Goal: Task Accomplishment & Management: Use online tool/utility

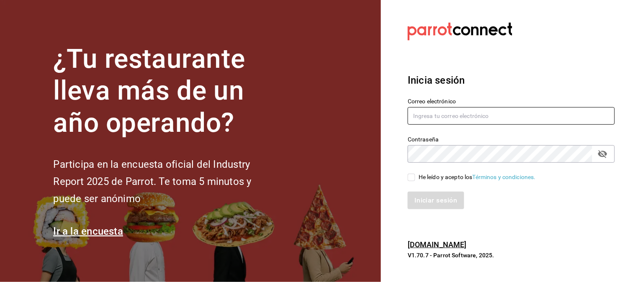
type input "[EMAIL_ADDRESS][DOMAIN_NAME]"
click at [411, 178] on input "He leído y acepto los Términos y condiciones." at bounding box center [412, 178] width 8 height 8
checkbox input "true"
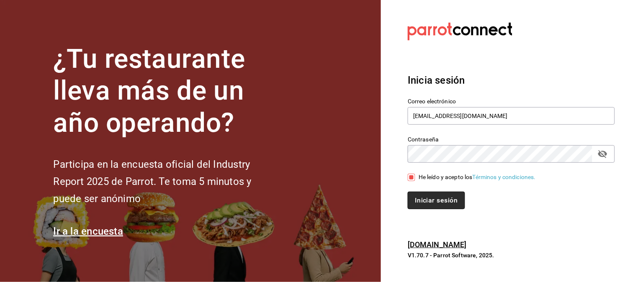
click at [417, 199] on button "Iniciar sesión" at bounding box center [436, 201] width 57 height 18
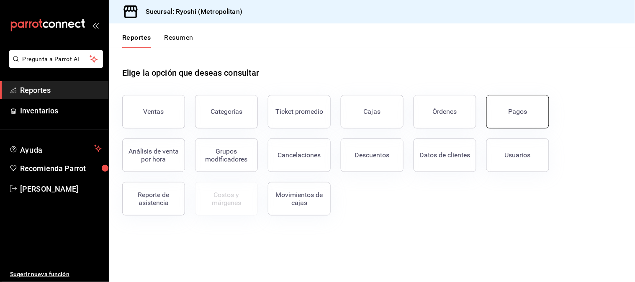
click at [502, 111] on button "Pagos" at bounding box center [518, 111] width 63 height 33
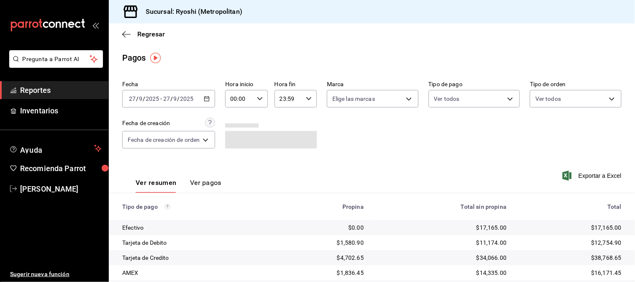
click at [210, 95] on div "2025-09-27 27 / 9 / 2025 - 2025-09-27 27 / 9 / 2025" at bounding box center [168, 99] width 93 height 18
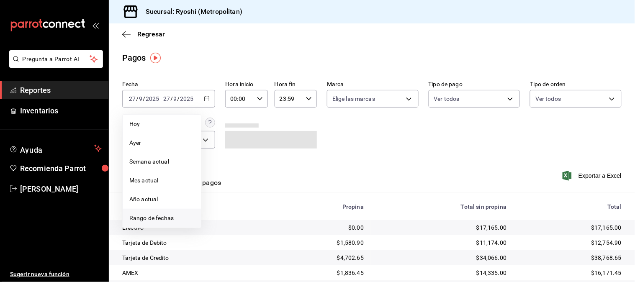
click at [160, 218] on span "Rango de fechas" at bounding box center [161, 218] width 65 height 9
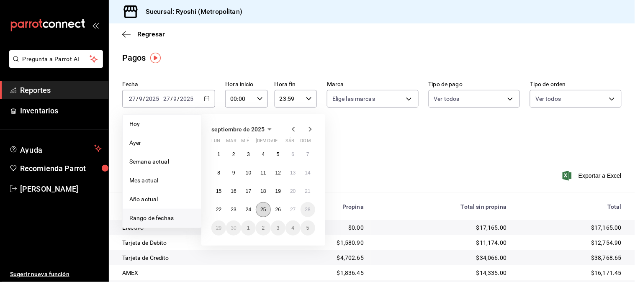
click at [261, 211] on abbr "25" at bounding box center [262, 210] width 5 height 6
click at [273, 212] on button "26" at bounding box center [278, 209] width 15 height 15
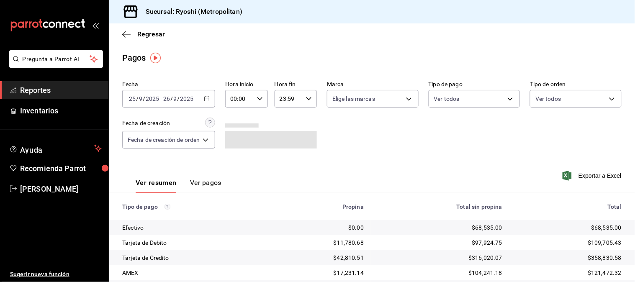
click at [263, 98] on icon "button" at bounding box center [260, 99] width 6 height 6
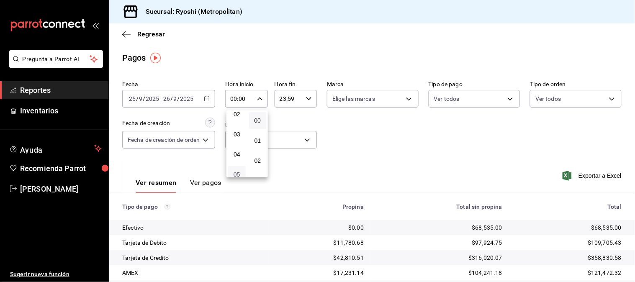
click at [237, 172] on span "05" at bounding box center [237, 174] width 8 height 7
type input "05:00"
click at [299, 98] on div at bounding box center [317, 141] width 635 height 282
click at [311, 99] on icon "button" at bounding box center [309, 99] width 6 height 6
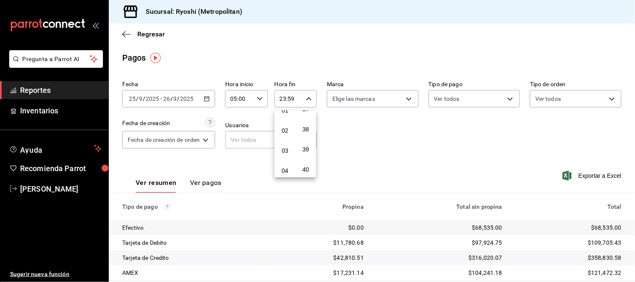
scroll to position [46, 0]
click at [283, 172] on span "05" at bounding box center [285, 174] width 8 height 7
click at [310, 161] on button "40" at bounding box center [306, 169] width 18 height 17
type input "05:40"
click at [511, 148] on div at bounding box center [317, 141] width 635 height 282
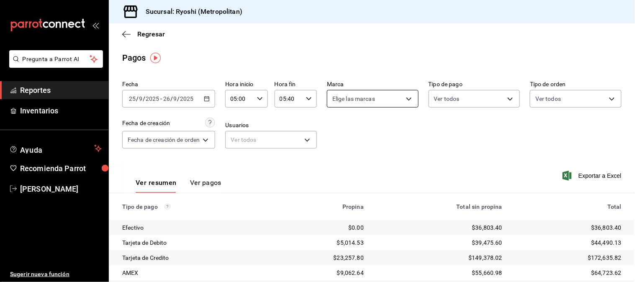
click at [406, 98] on body "Pregunta a Parrot AI Reportes Inventarios Ayuda Recomienda Parrot Liliana De Le…" at bounding box center [317, 141] width 635 height 282
click at [406, 98] on div at bounding box center [317, 141] width 635 height 282
click at [480, 100] on body "Pregunta a Parrot AI Reportes Inventarios Ayuda Recomienda Parrot Liliana De Le…" at bounding box center [317, 141] width 635 height 282
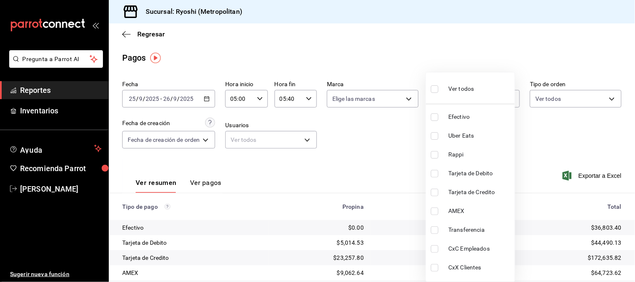
click at [432, 115] on input "checkbox" at bounding box center [435, 117] width 8 height 8
checkbox input "true"
type input "5de8963d-a228-40c6-ad3a-56824d167b9d"
click at [434, 172] on input "checkbox" at bounding box center [435, 174] width 8 height 8
checkbox input "true"
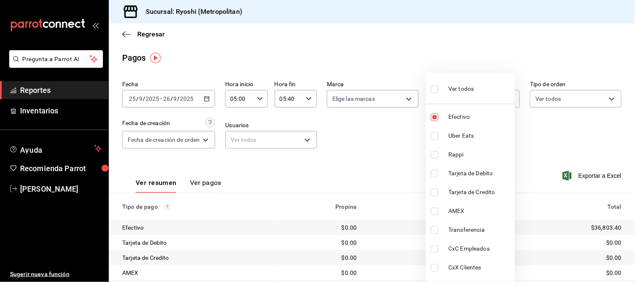
type input "5de8963d-a228-40c6-ad3a-56824d167b9d,3708e6f5-7c1c-4bd0-93a7-98e0d2f29f1c"
click at [435, 191] on input "checkbox" at bounding box center [435, 193] width 8 height 8
checkbox input "true"
type input "5de8963d-a228-40c6-ad3a-56824d167b9d,3708e6f5-7c1c-4bd0-93a7-98e0d2f29f1c,313a1…"
click at [435, 210] on input "checkbox" at bounding box center [435, 212] width 8 height 8
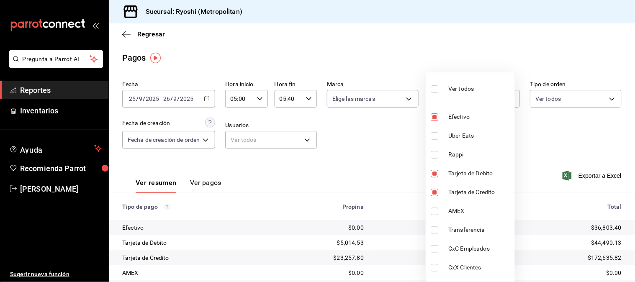
checkbox input "true"
type input "5de8963d-a228-40c6-ad3a-56824d167b9d,3708e6f5-7c1c-4bd0-93a7-98e0d2f29f1c,313a1…"
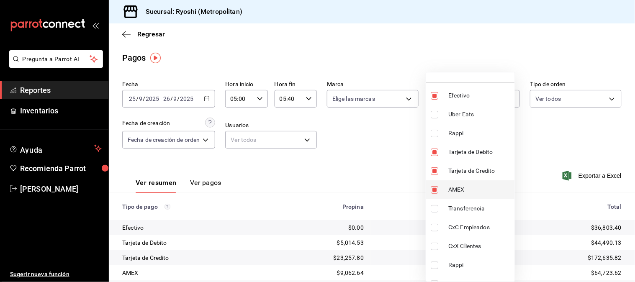
scroll to position [32, 0]
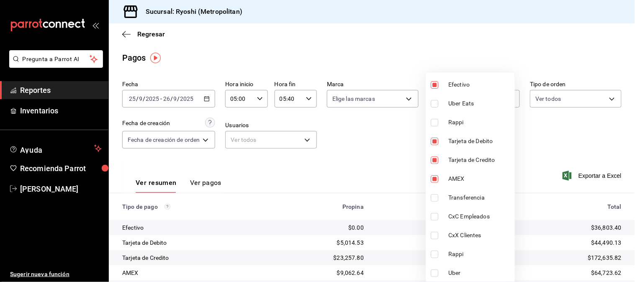
click at [434, 194] on input "checkbox" at bounding box center [435, 198] width 8 height 8
checkbox input "true"
type input "5de8963d-a228-40c6-ad3a-56824d167b9d,3708e6f5-7c1c-4bd0-93a7-98e0d2f29f1c,313a1…"
click at [437, 216] on input "checkbox" at bounding box center [435, 217] width 8 height 8
checkbox input "true"
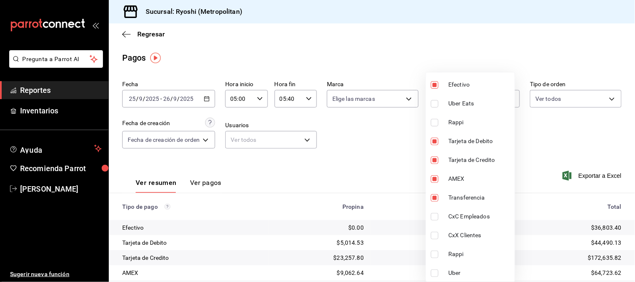
type input "5de8963d-a228-40c6-ad3a-56824d167b9d,3708e6f5-7c1c-4bd0-93a7-98e0d2f29f1c,313a1…"
click at [437, 237] on input "checkbox" at bounding box center [435, 236] width 8 height 8
checkbox input "true"
type input "5de8963d-a228-40c6-ad3a-56824d167b9d,3708e6f5-7c1c-4bd0-93a7-98e0d2f29f1c,313a1…"
click at [563, 135] on div at bounding box center [317, 141] width 635 height 282
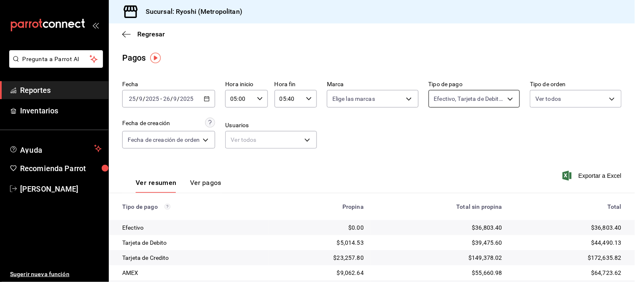
click at [508, 102] on body "Pregunta a Parrot AI Reportes Inventarios Ayuda Recomienda Parrot Liliana De Le…" at bounding box center [317, 141] width 635 height 282
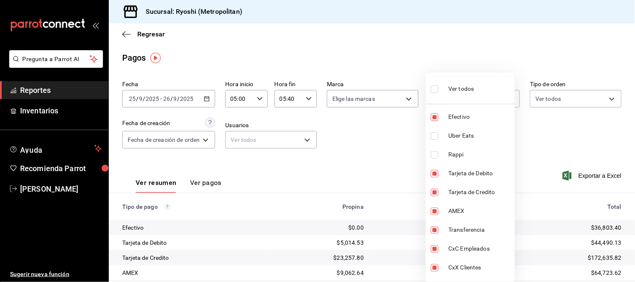
click at [433, 89] on input "checkbox" at bounding box center [435, 89] width 8 height 8
checkbox input "true"
type input "5de8963d-a228-40c6-ad3a-56824d167b9d,47e1f6c0-1888-43b0-8031-6dbc1b55e686,914df…"
checkbox input "true"
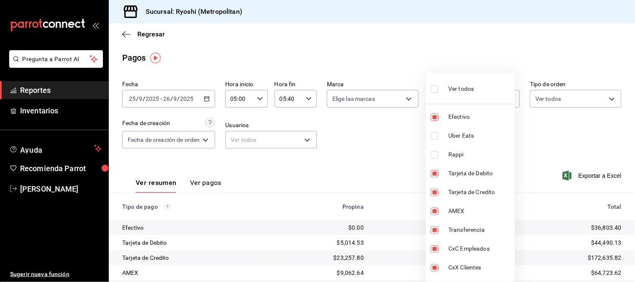
checkbox input "true"
click at [521, 153] on div at bounding box center [317, 141] width 635 height 282
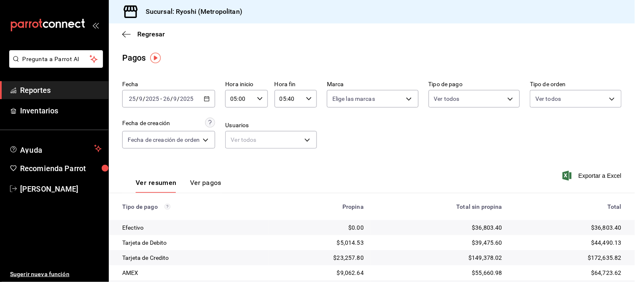
click at [207, 94] on div "2025-09-25 25 / 9 / 2025 - 2025-09-26 26 / 9 / 2025" at bounding box center [168, 99] width 93 height 18
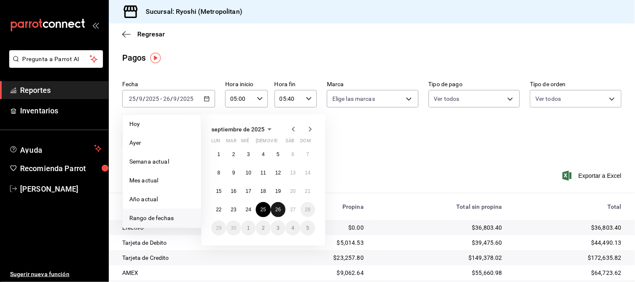
click at [278, 211] on abbr "26" at bounding box center [278, 210] width 5 height 6
click at [293, 205] on button "27" at bounding box center [293, 209] width 15 height 15
type input "00:00"
type input "23:59"
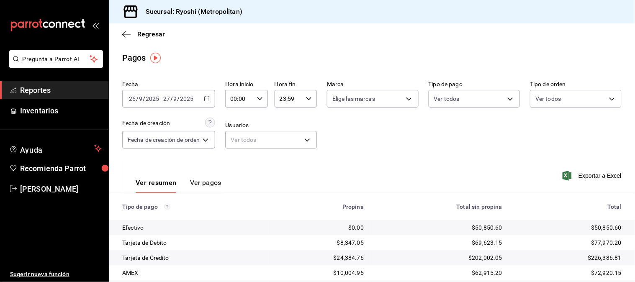
click at [265, 98] on div "00:00 Hora inicio" at bounding box center [246, 99] width 42 height 18
click at [242, 172] on button "05" at bounding box center [237, 174] width 18 height 17
type input "05:00"
click at [308, 100] on div at bounding box center [317, 141] width 635 height 282
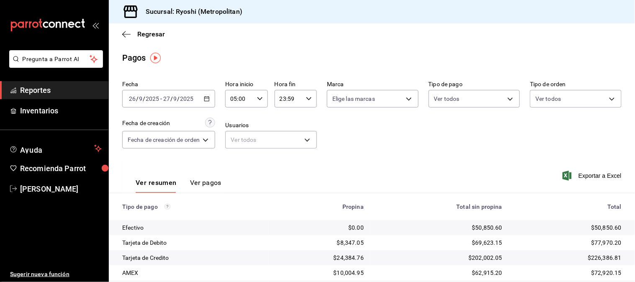
click at [304, 100] on div "23:59 Hora fin" at bounding box center [296, 99] width 42 height 18
click at [283, 137] on span "05" at bounding box center [285, 136] width 8 height 7
type input "05:59"
click at [455, 144] on div at bounding box center [317, 141] width 635 height 282
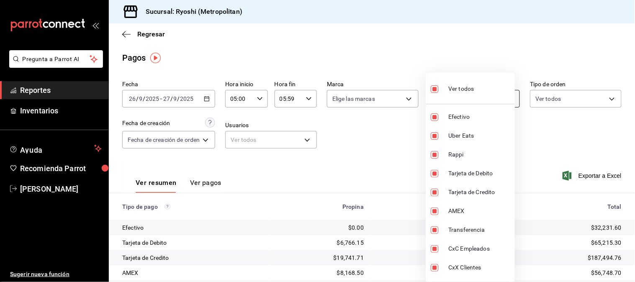
click at [501, 100] on body "Pregunta a Parrot AI Reportes Inventarios Ayuda Recomienda Parrot Liliana De Le…" at bounding box center [317, 141] width 635 height 282
click at [451, 134] on span "Uber Eats" at bounding box center [480, 135] width 63 height 9
type input "5de8963d-a228-40c6-ad3a-56824d167b9d,914dfa92-350d-4b04-83fe-1dba7ba70f8d,3708e…"
checkbox input "false"
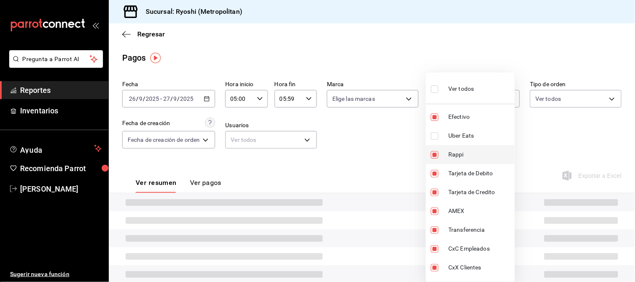
click at [442, 157] on label at bounding box center [436, 155] width 11 height 8
click at [439, 157] on input "checkbox" at bounding box center [435, 155] width 8 height 8
checkbox input "true"
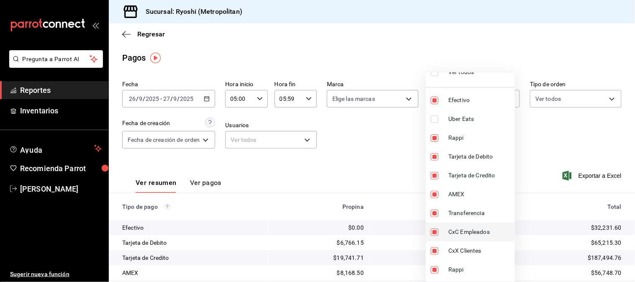
scroll to position [32, 0]
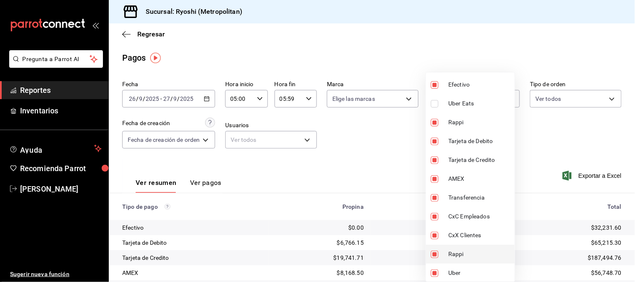
click at [446, 254] on li "Rappi" at bounding box center [470, 254] width 89 height 19
type input "5de8963d-a228-40c6-ad3a-56824d167b9d,3708e6f5-7c1c-4bd0-93a7-98e0d2f29f1c,313a1…"
checkbox input "false"
click at [445, 269] on li "Uber" at bounding box center [470, 273] width 89 height 19
type input "5de8963d-a228-40c6-ad3a-56824d167b9d,3708e6f5-7c1c-4bd0-93a7-98e0d2f29f1c,313a1…"
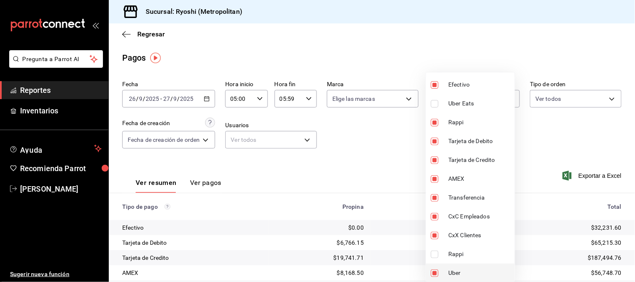
checkbox input "false"
click at [393, 164] on div at bounding box center [317, 141] width 635 height 282
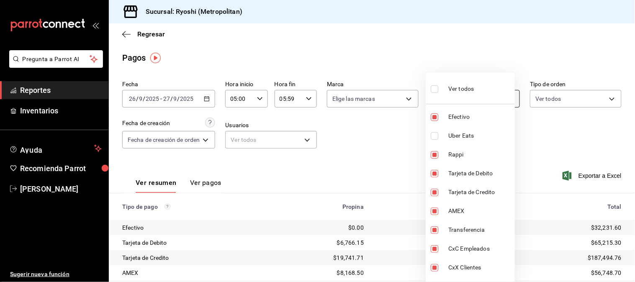
click at [497, 97] on body "Pregunta a Parrot AI Reportes Inventarios Ayuda Recomienda Parrot Liliana De Le…" at bounding box center [317, 141] width 635 height 282
click at [446, 149] on li "Rappi" at bounding box center [470, 154] width 89 height 19
type input "5de8963d-a228-40c6-ad3a-56824d167b9d,3708e6f5-7c1c-4bd0-93a7-98e0d2f29f1c,313a1…"
checkbox input "false"
click at [521, 155] on div at bounding box center [317, 141] width 635 height 282
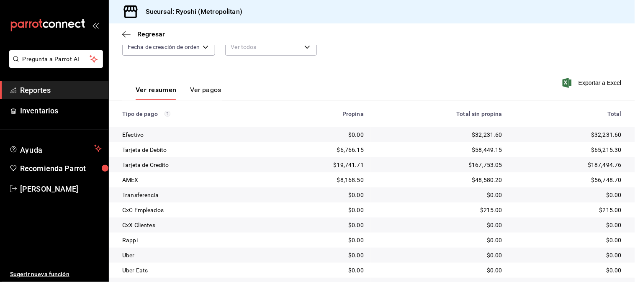
scroll to position [132, 0]
